Goal: Download file/media

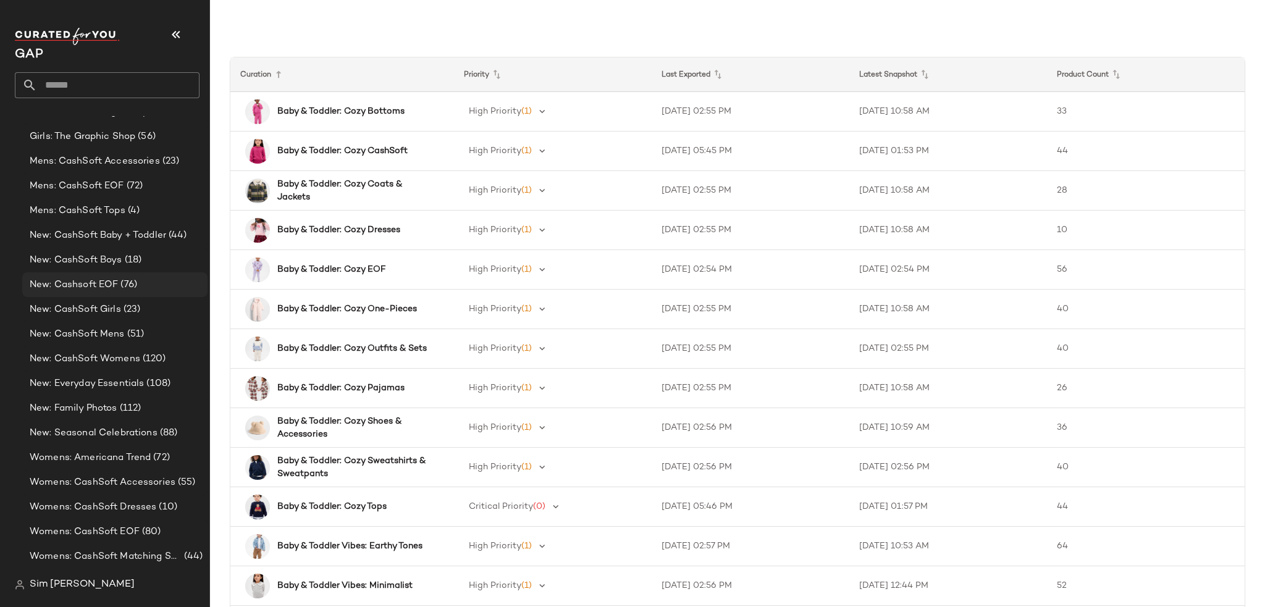
scroll to position [1495, 0]
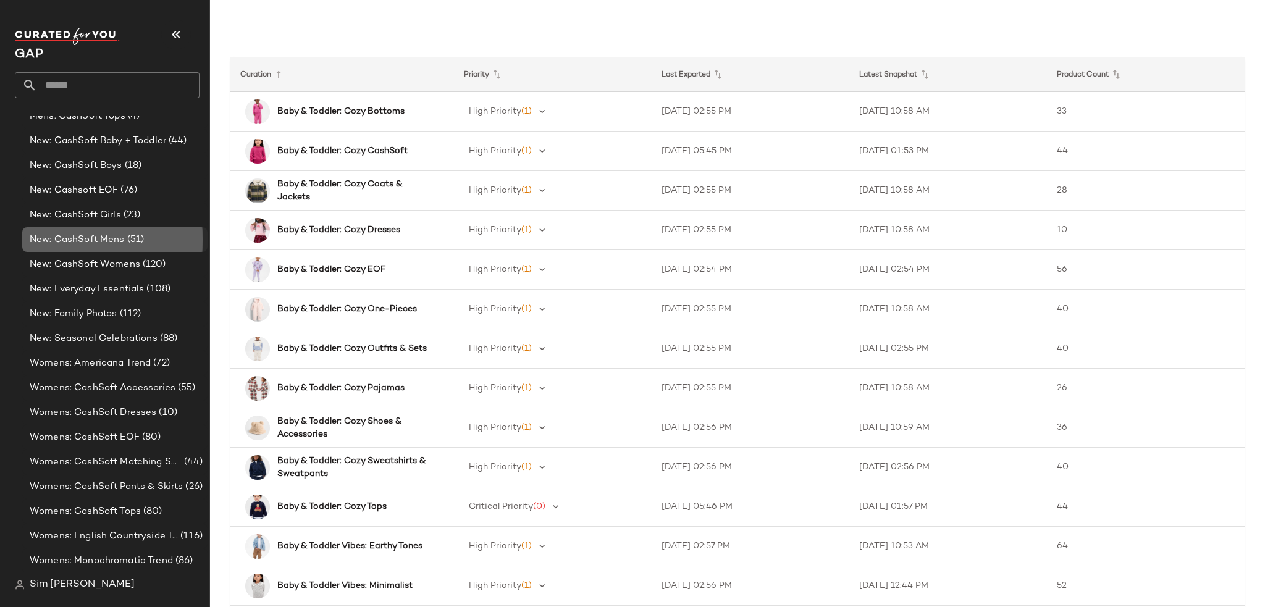
click at [66, 240] on span "New: CashSoft Mens" at bounding box center [77, 240] width 95 height 14
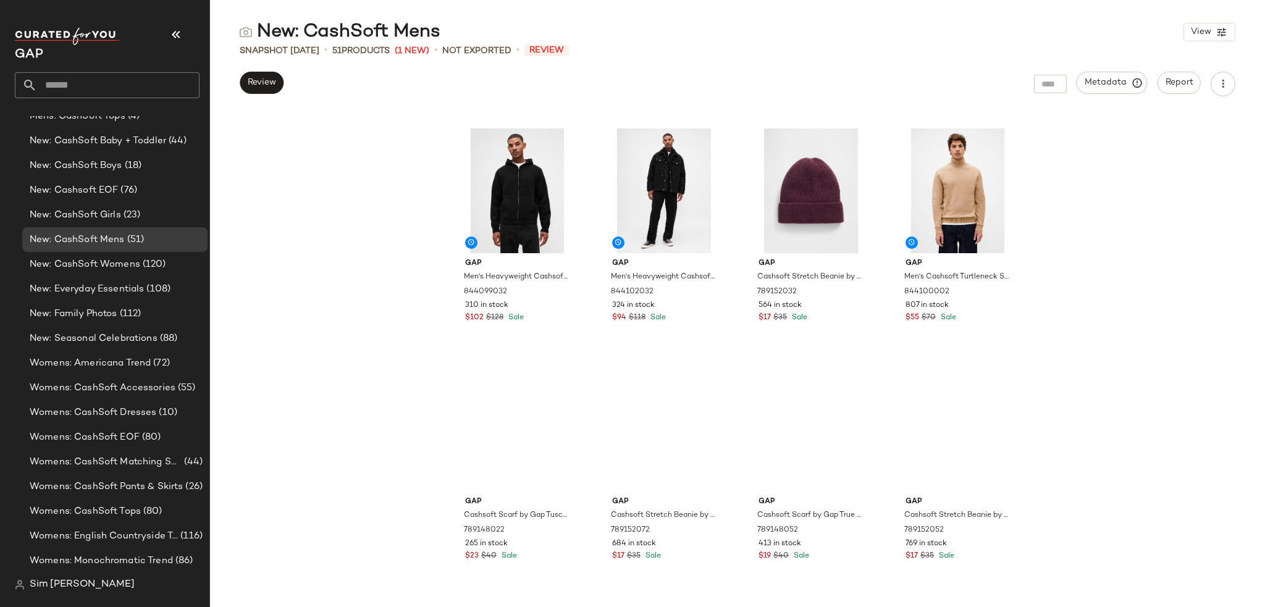
scroll to position [1431, 0]
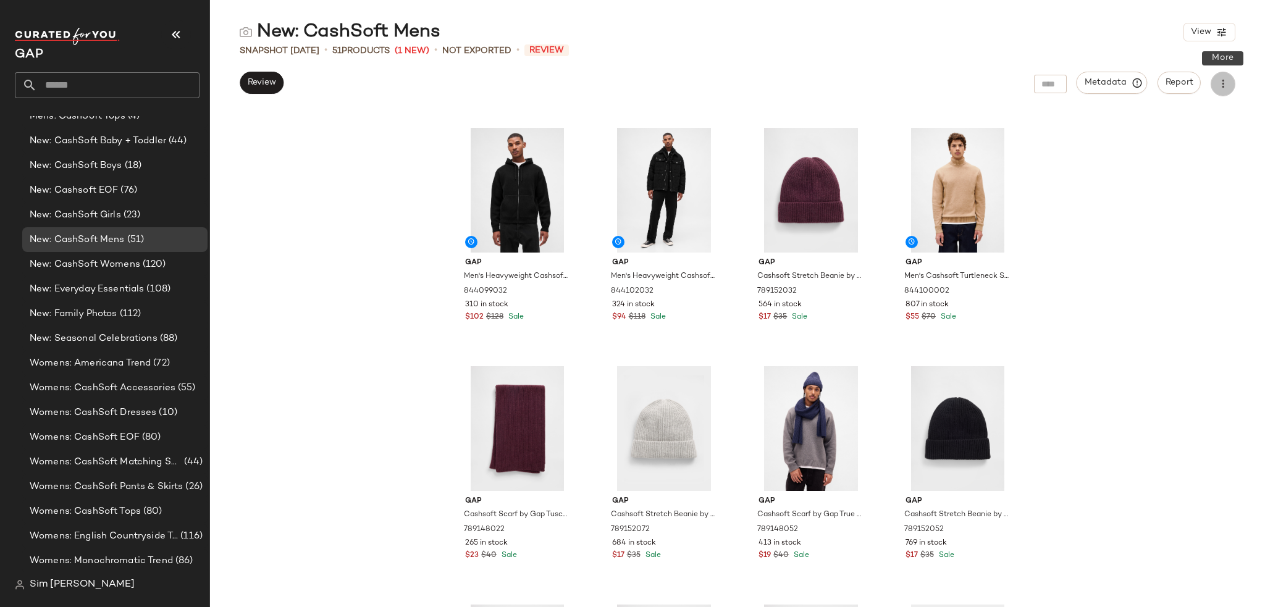
click at [1226, 81] on icon "button" at bounding box center [1223, 84] width 12 height 12
click at [1116, 117] on span "Download CSV" at bounding box center [1167, 119] width 116 height 13
click at [119, 316] on span "(112)" at bounding box center [129, 314] width 24 height 14
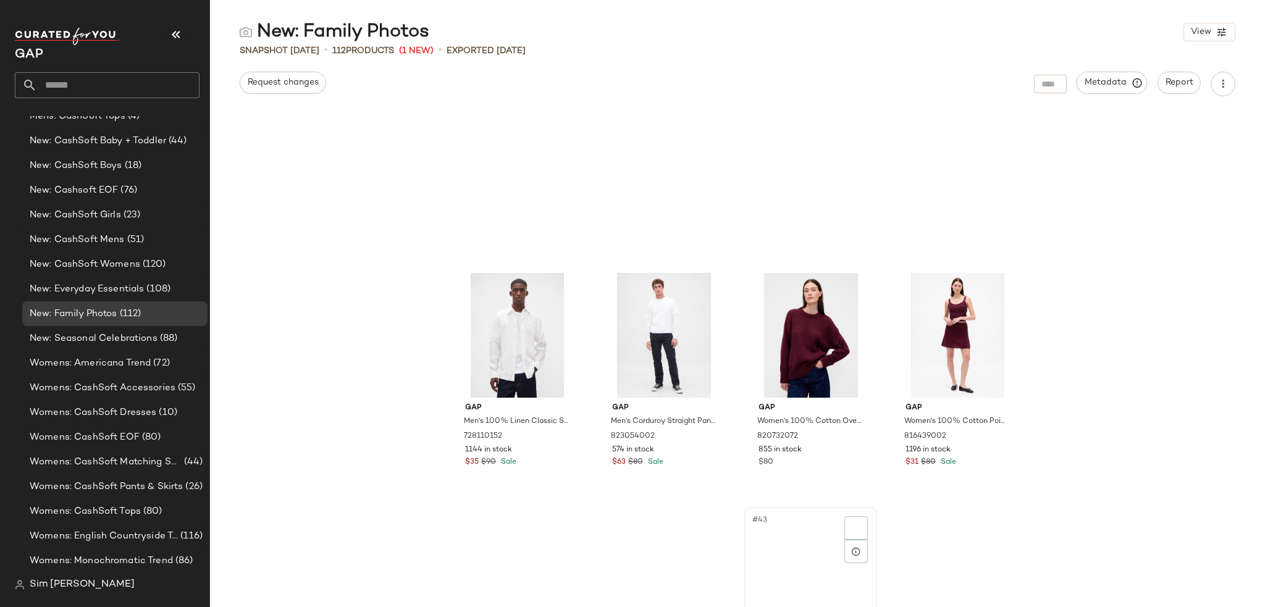
scroll to position [2172, 0]
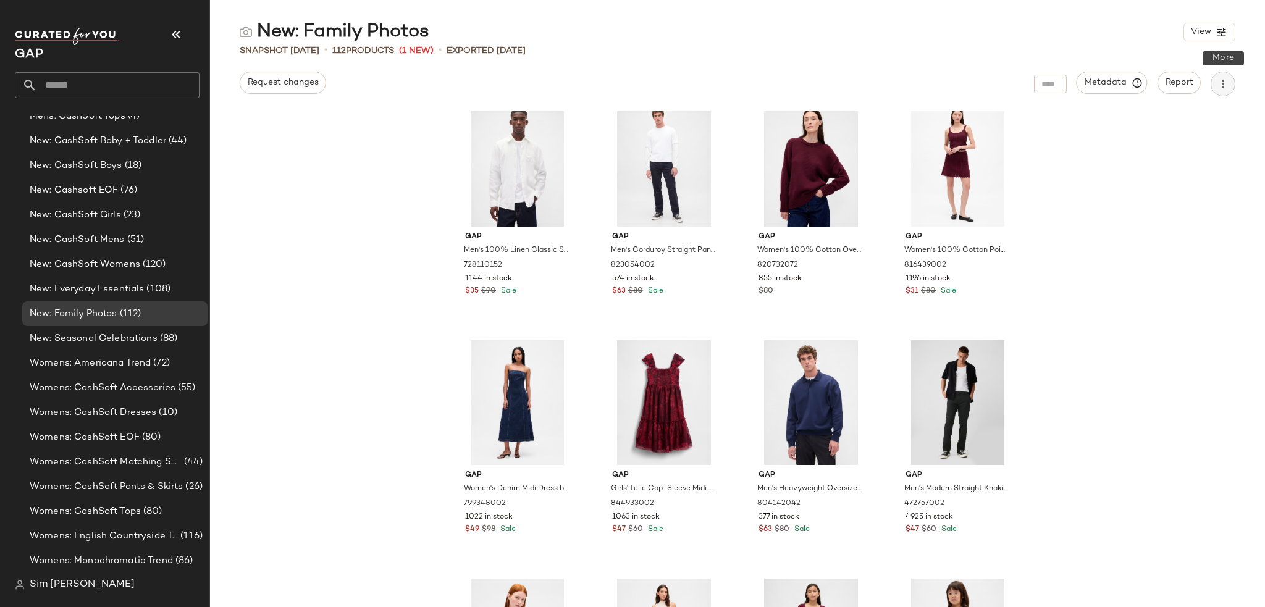
click at [1223, 87] on icon "button" at bounding box center [1223, 84] width 12 height 12
click at [1167, 122] on span "Download CSV" at bounding box center [1167, 119] width 116 height 13
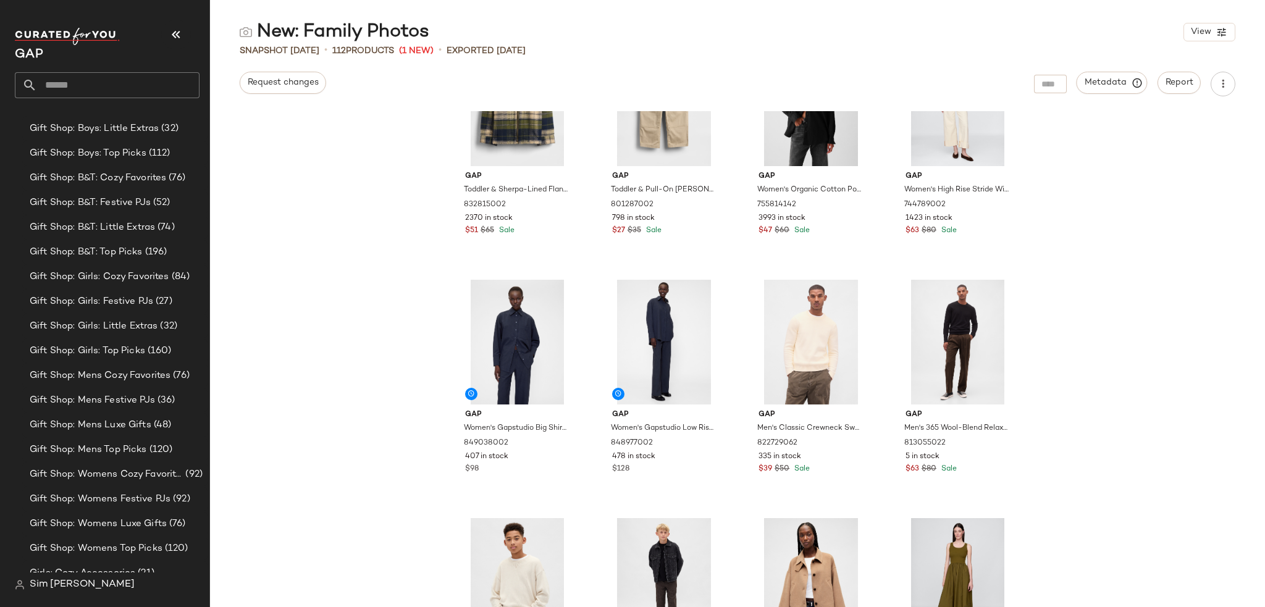
scroll to position [1359, 0]
click at [99, 227] on span "Mens: CashSoft EOF" at bounding box center [77, 228] width 95 height 14
